Goal: Transaction & Acquisition: Purchase product/service

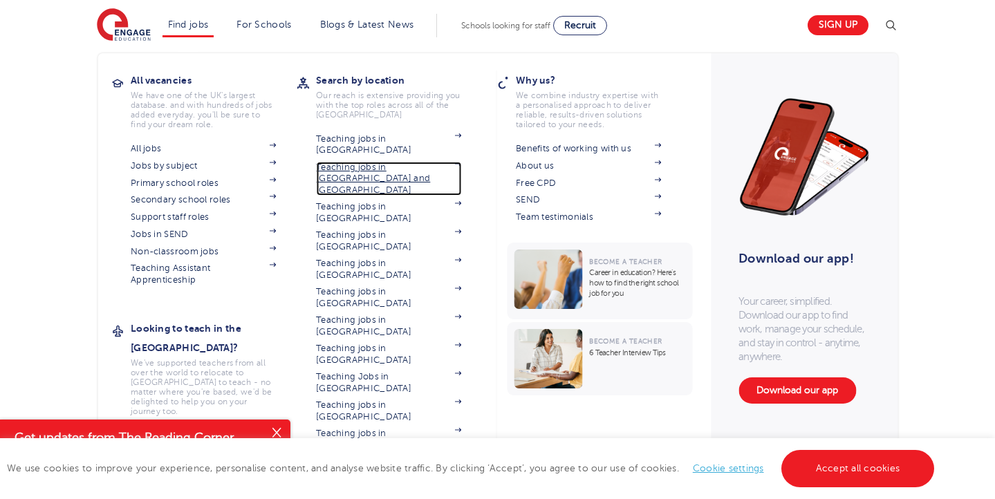
click at [361, 162] on link "Teaching jobs in [GEOGRAPHIC_DATA] and [GEOGRAPHIC_DATA]" at bounding box center [388, 179] width 145 height 34
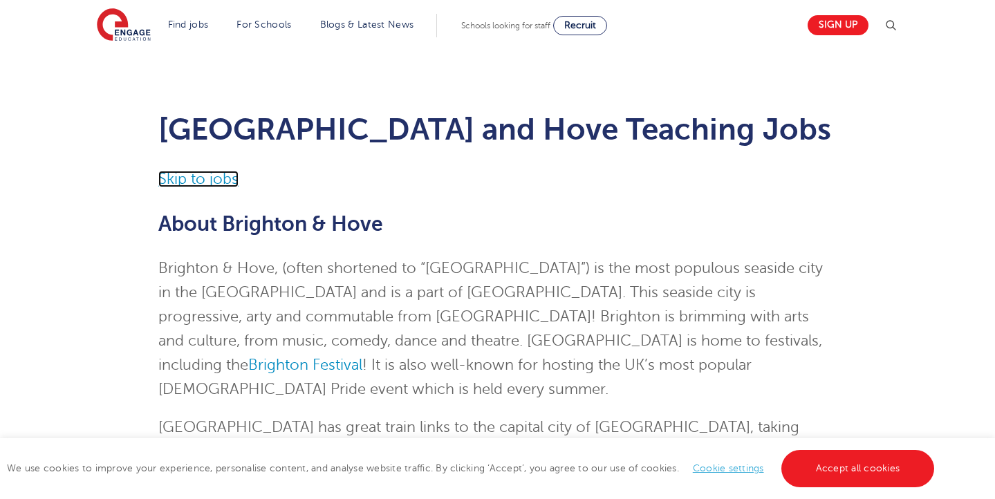
click at [203, 180] on link "Skip to jobs" at bounding box center [198, 179] width 80 height 17
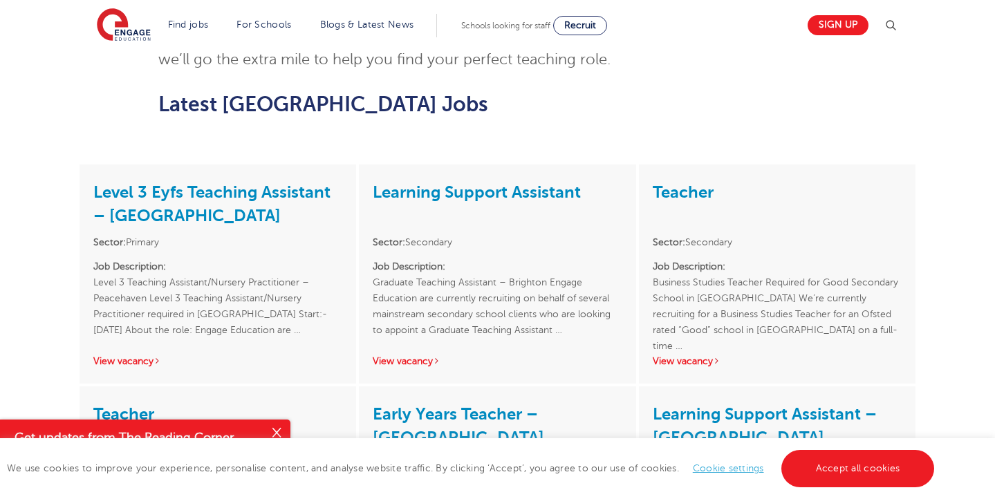
scroll to position [1144, 0]
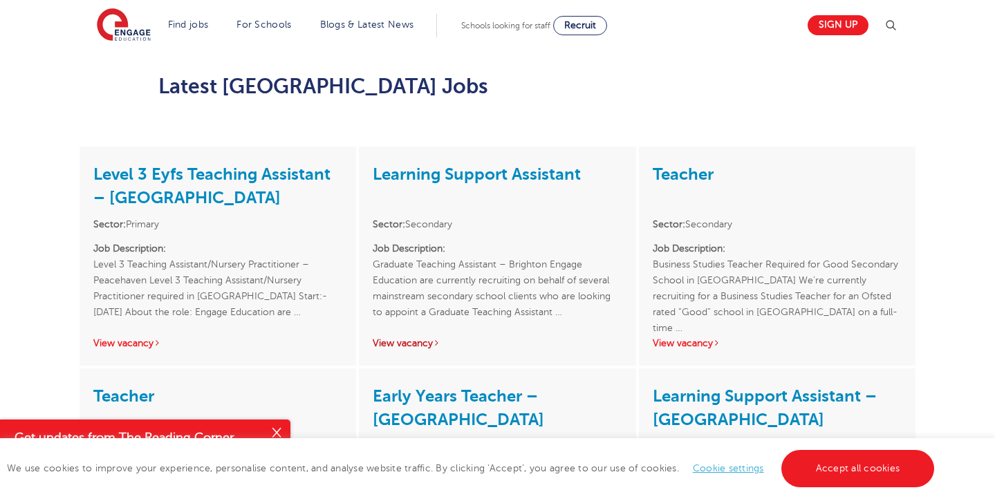
click at [418, 338] on link "View vacancy" at bounding box center [407, 343] width 68 height 10
click at [419, 338] on link "View vacancy" at bounding box center [407, 343] width 68 height 10
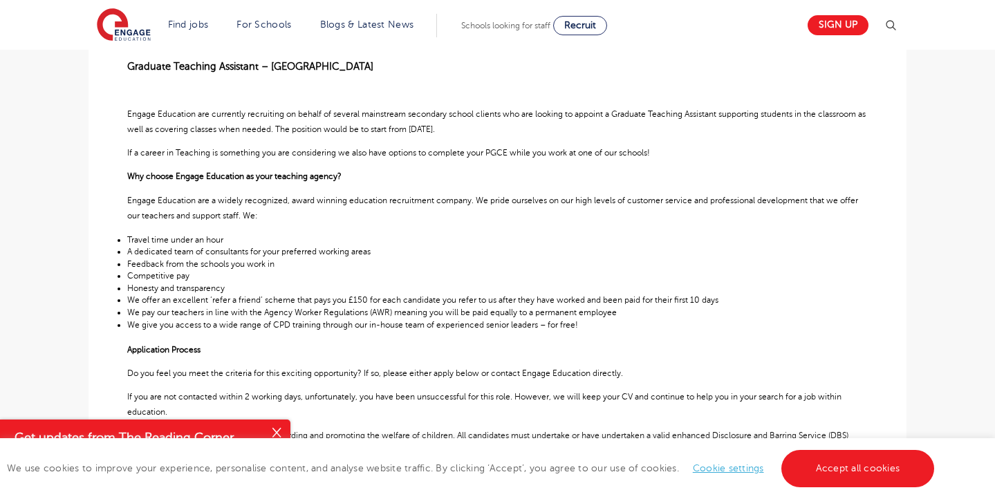
scroll to position [389, 0]
click at [335, 254] on span "A dedicated team of consultants for your preferred working areas" at bounding box center [248, 251] width 243 height 10
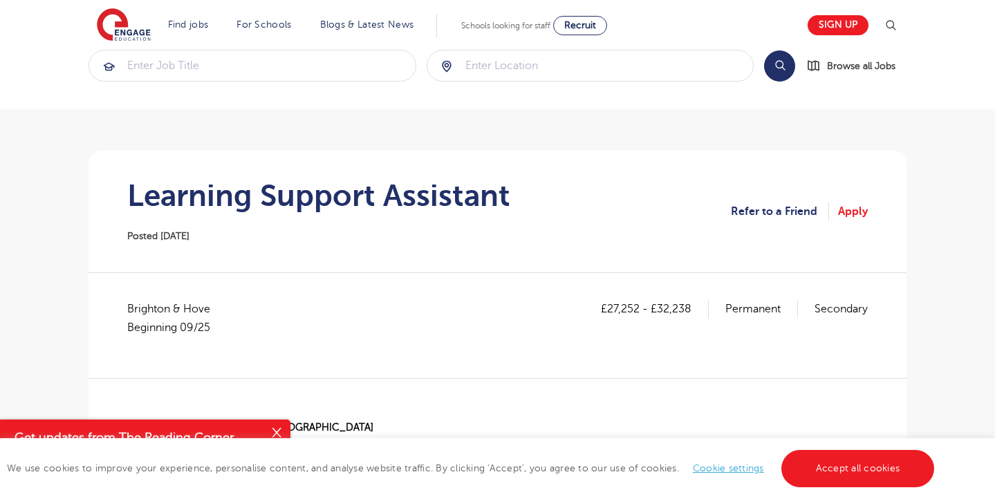
scroll to position [0, 0]
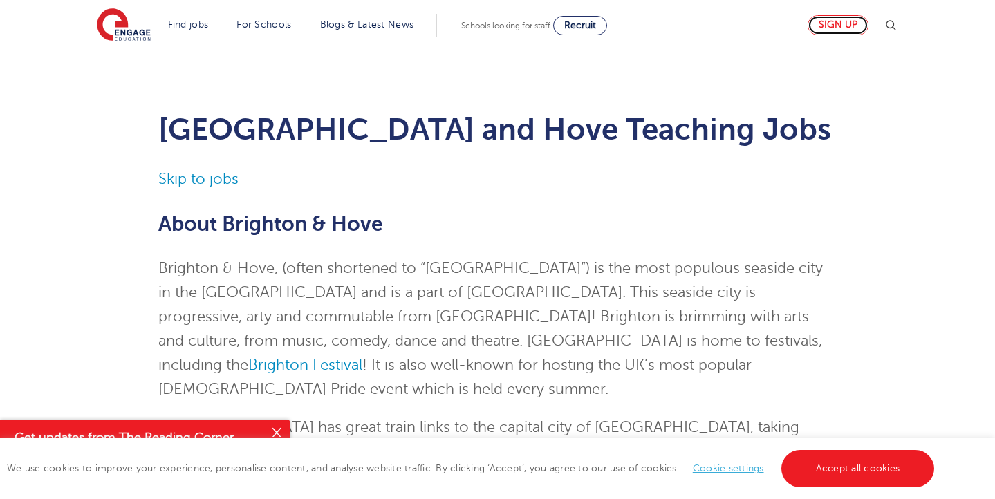
click at [848, 23] on link "Sign up" at bounding box center [837, 25] width 61 height 20
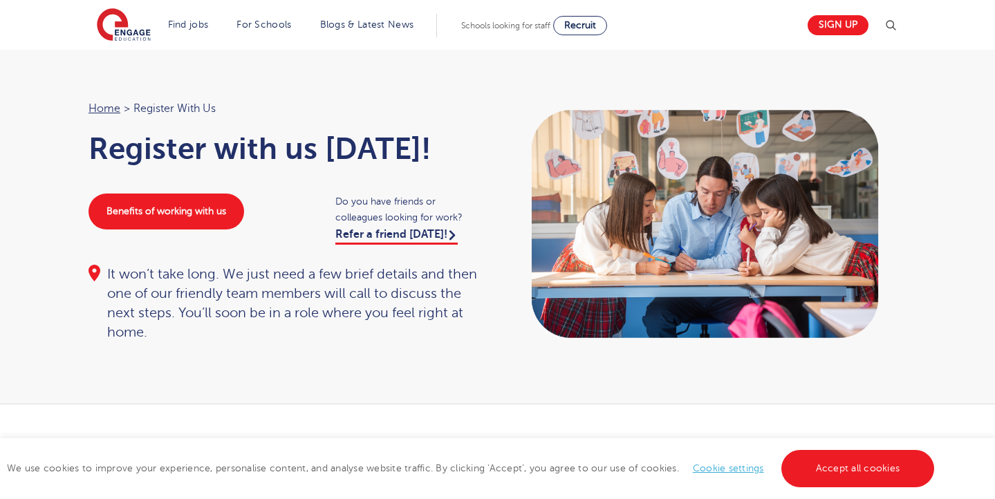
scroll to position [39, 0]
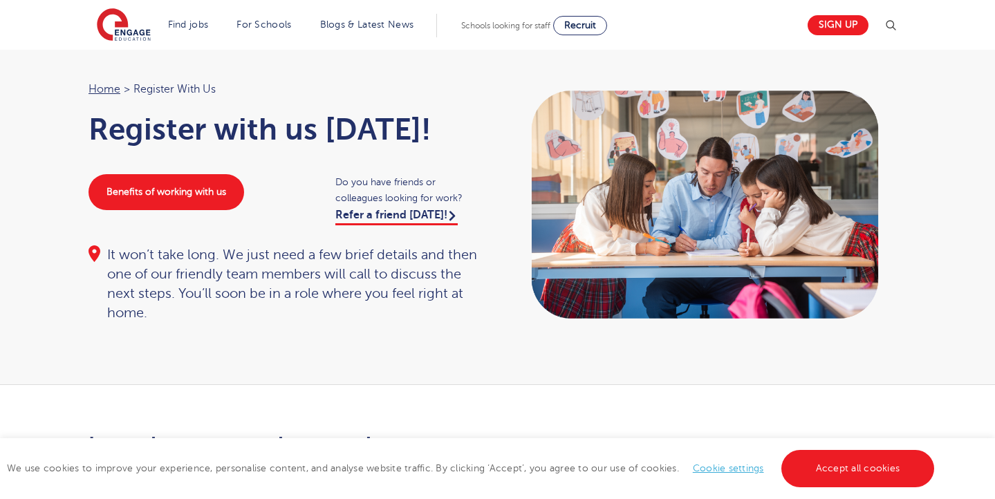
click at [429, 189] on span "Do you have friends or colleagues looking for work?" at bounding box center [409, 190] width 149 height 32
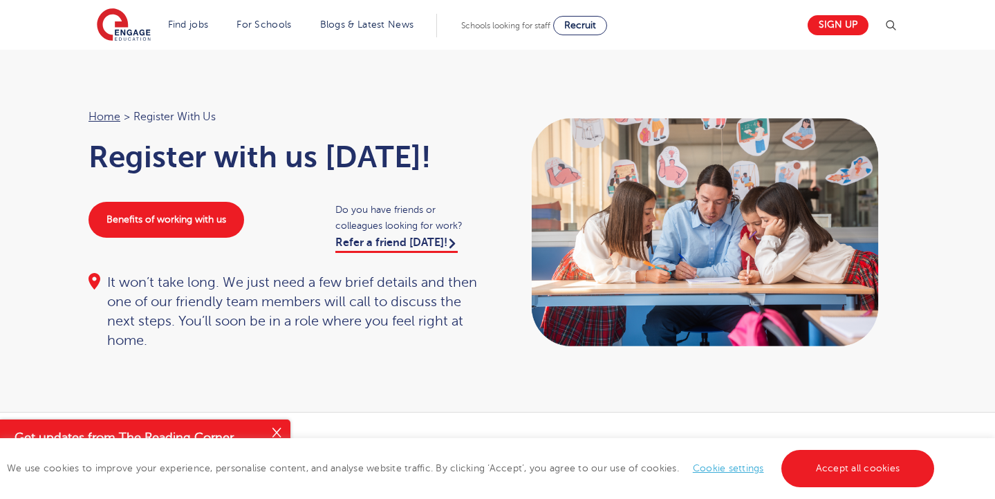
scroll to position [0, 0]
